Goal: Communication & Community: Ask a question

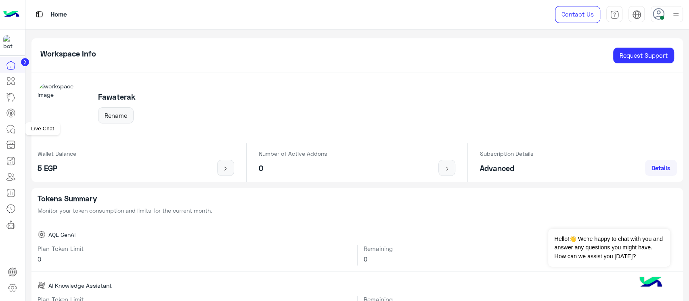
click at [10, 125] on icon at bounding box center [11, 129] width 10 height 10
click at [9, 123] on link at bounding box center [11, 129] width 22 height 16
click at [2, 129] on link at bounding box center [11, 129] width 22 height 16
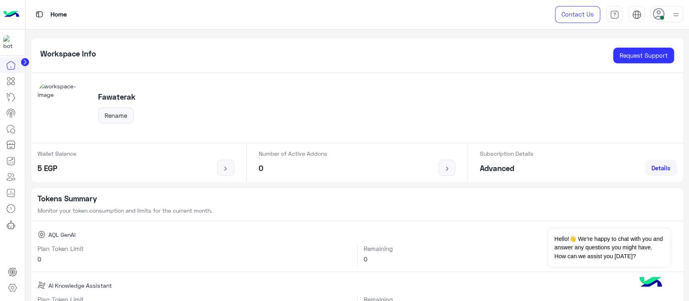
click at [19, 125] on link at bounding box center [11, 129] width 22 height 16
